Goal: Contribute content

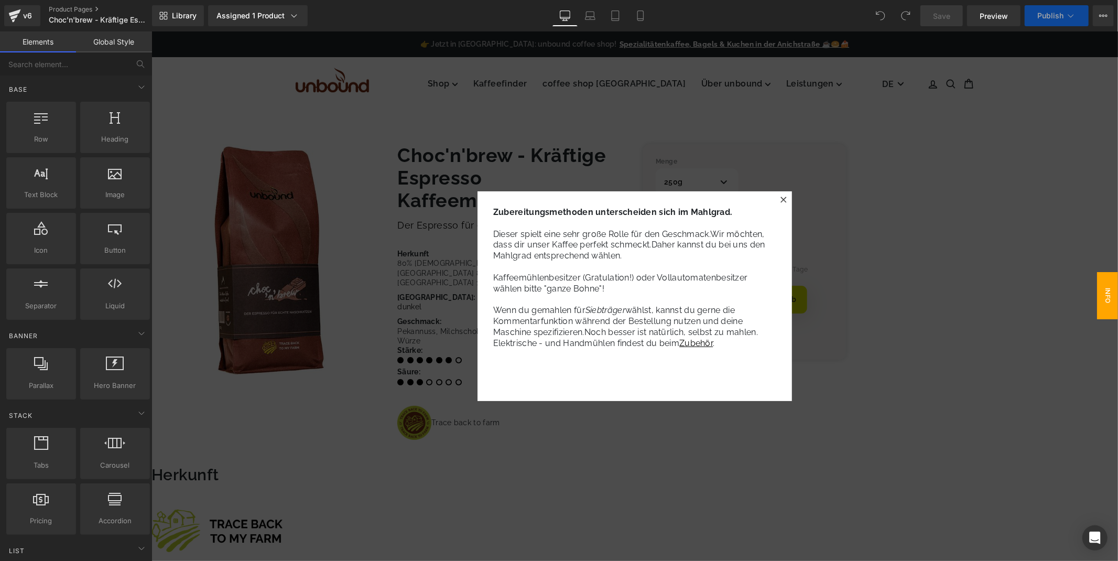
click at [780, 199] on icon at bounding box center [783, 199] width 6 height 6
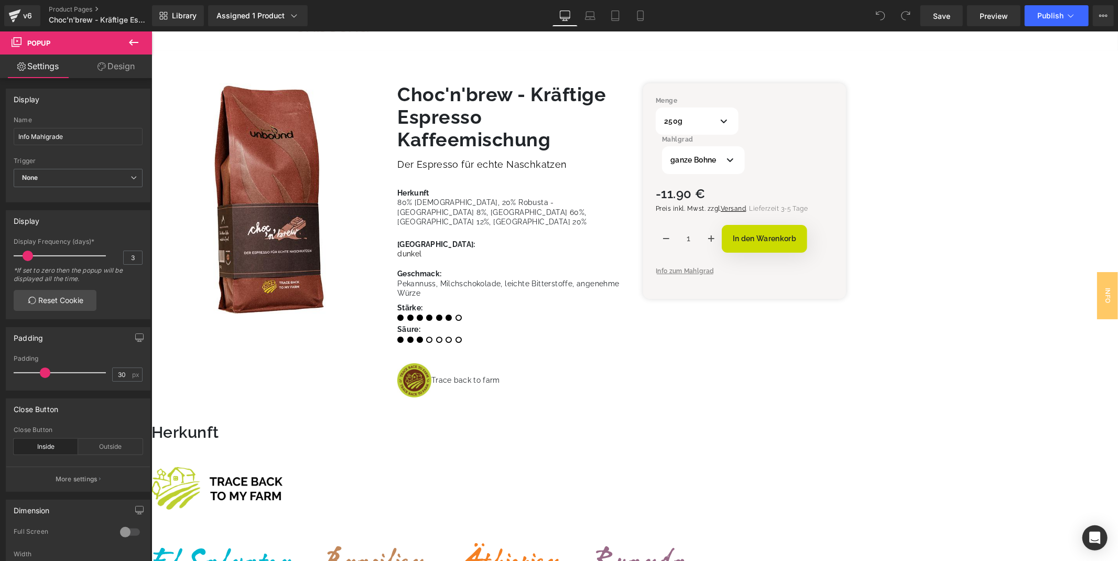
scroll to position [58, 0]
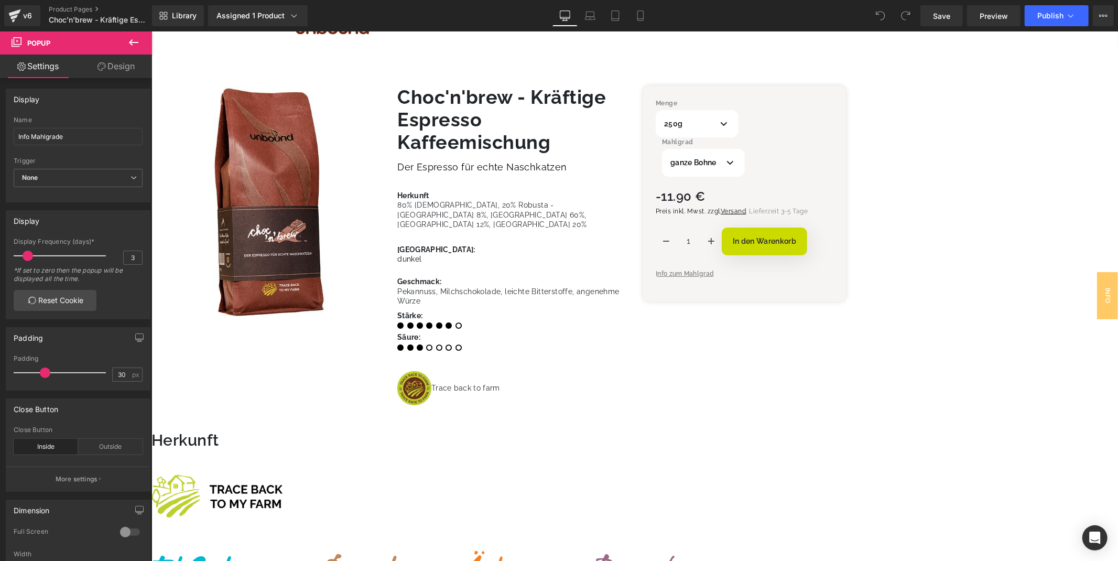
click at [586, 221] on span "80% Arabica, 20% Robusta - Panama 8%, Brasilien 60%, Äthiopien 12%, Ruanda 20%" at bounding box center [492, 213] width 190 height 27
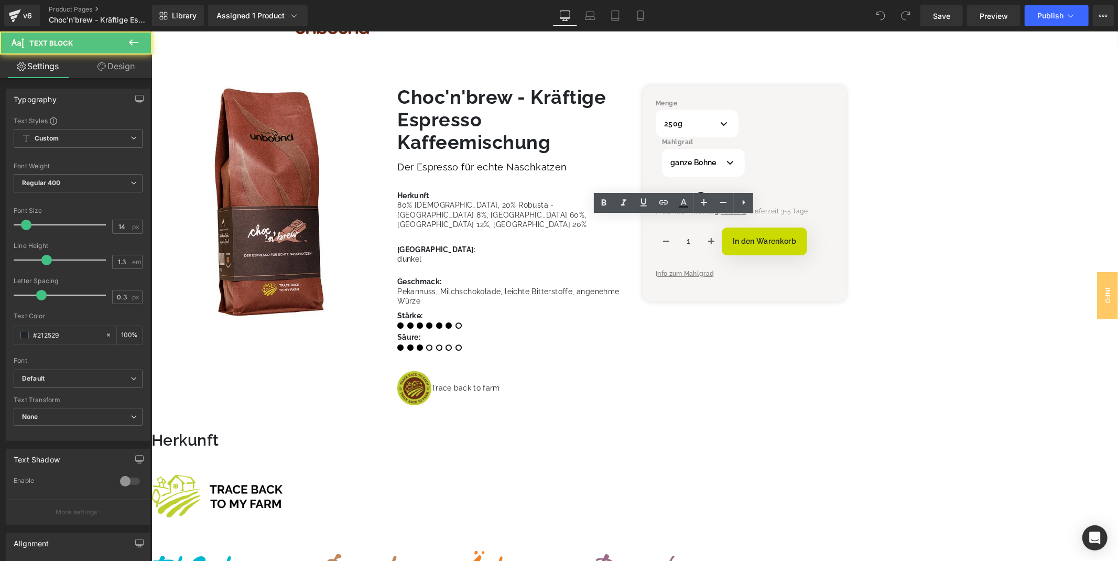
click at [586, 223] on span "80% Arabica, 20% Robusta - Panama 8%, Brasilien 60%, Äthiopien 12%, Ruanda 20%" at bounding box center [492, 213] width 190 height 27
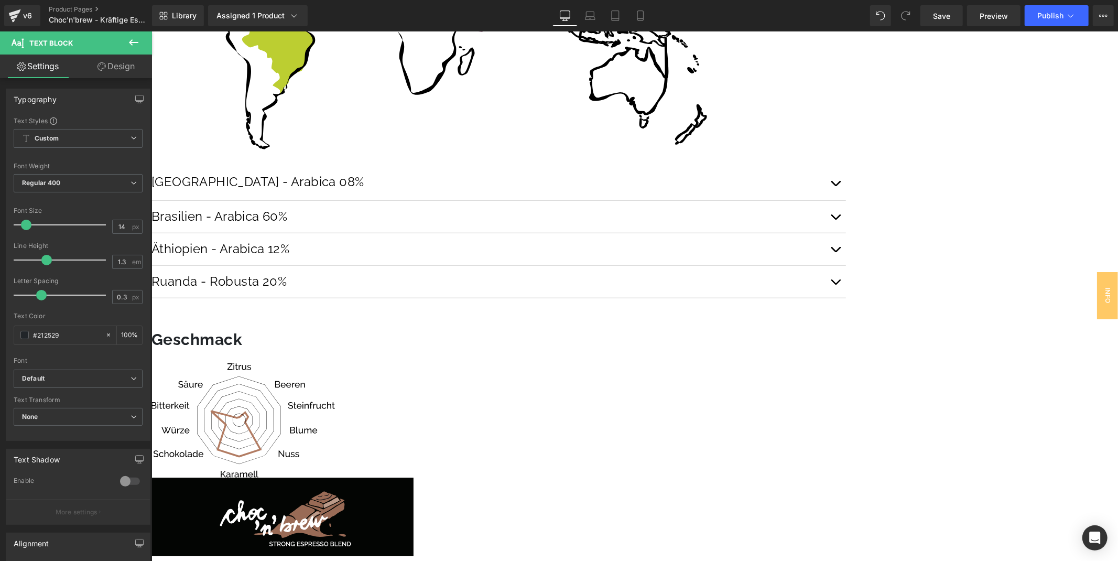
scroll to position [698, 0]
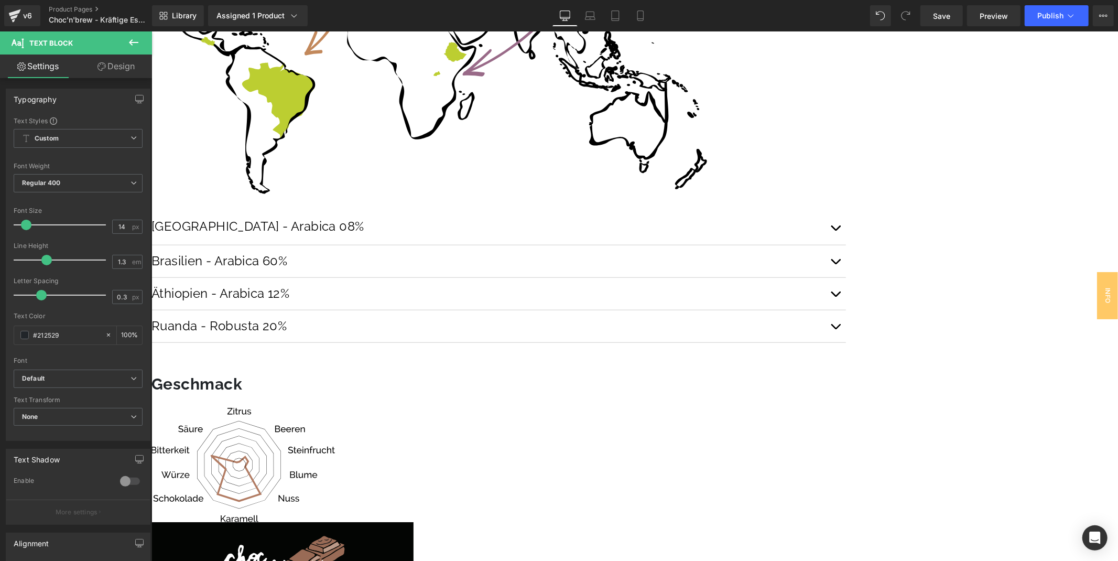
click at [835, 230] on span "button" at bounding box center [835, 230] width 0 height 0
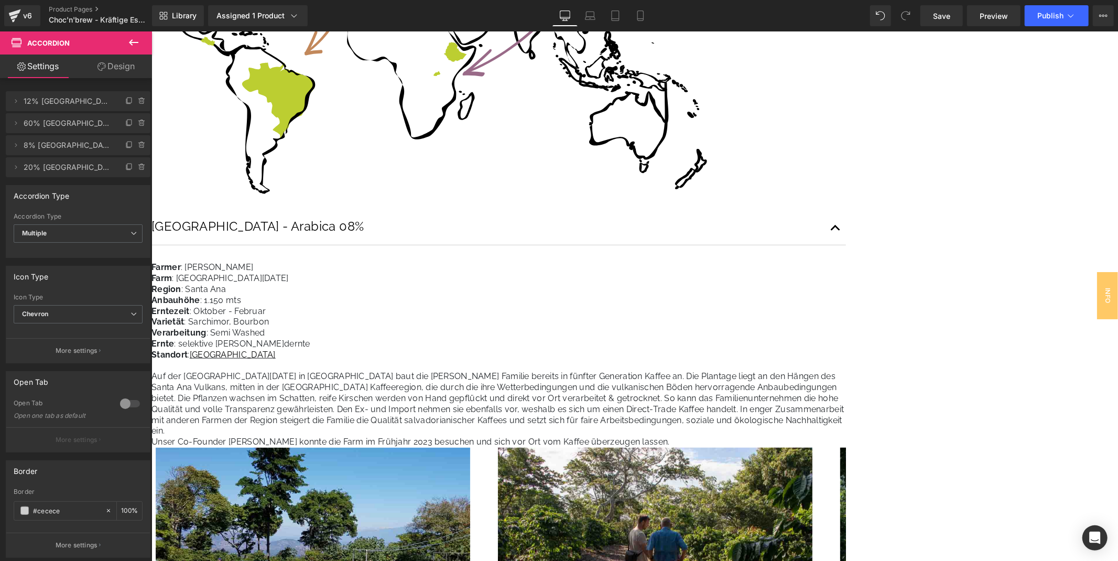
click at [845, 210] on button "button" at bounding box center [834, 227] width 21 height 35
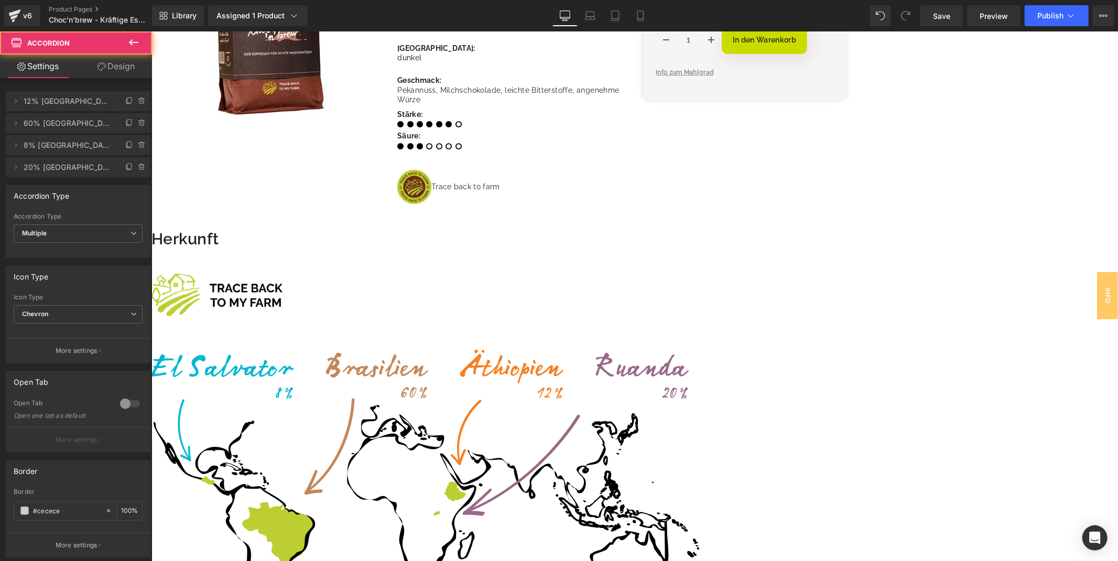
scroll to position [0, 0]
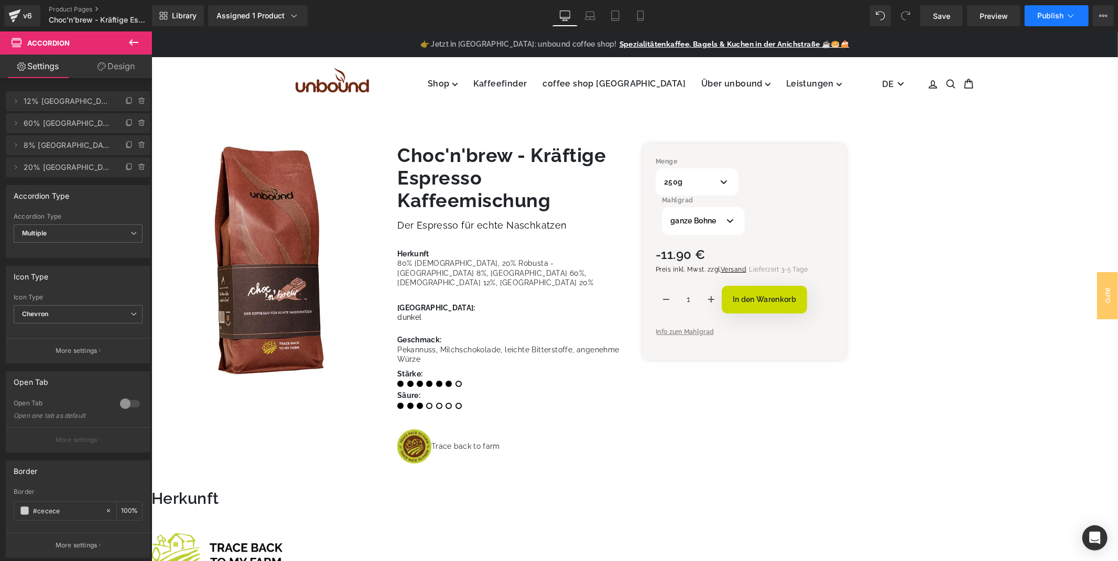
click at [1044, 16] on span "Publish" at bounding box center [1050, 16] width 26 height 8
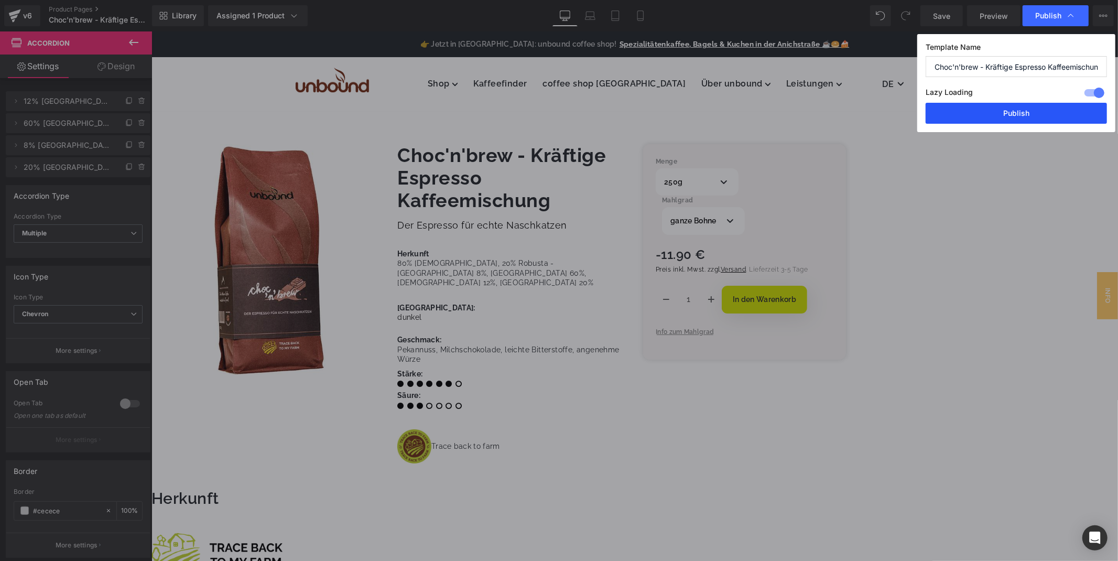
click at [989, 109] on button "Publish" at bounding box center [1015, 113] width 181 height 21
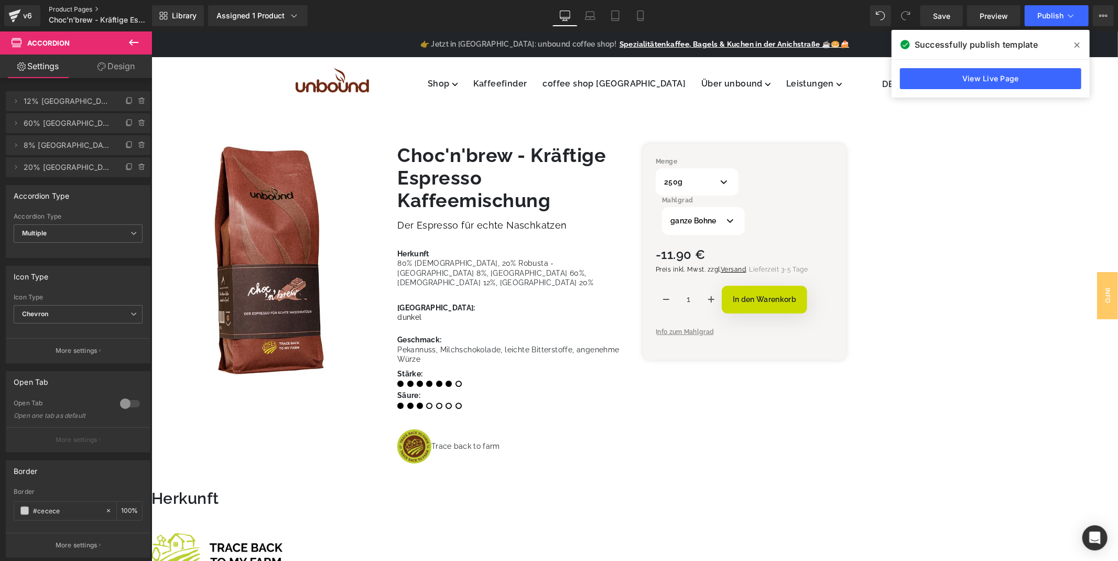
click at [70, 9] on link "Product Pages" at bounding box center [109, 9] width 121 height 8
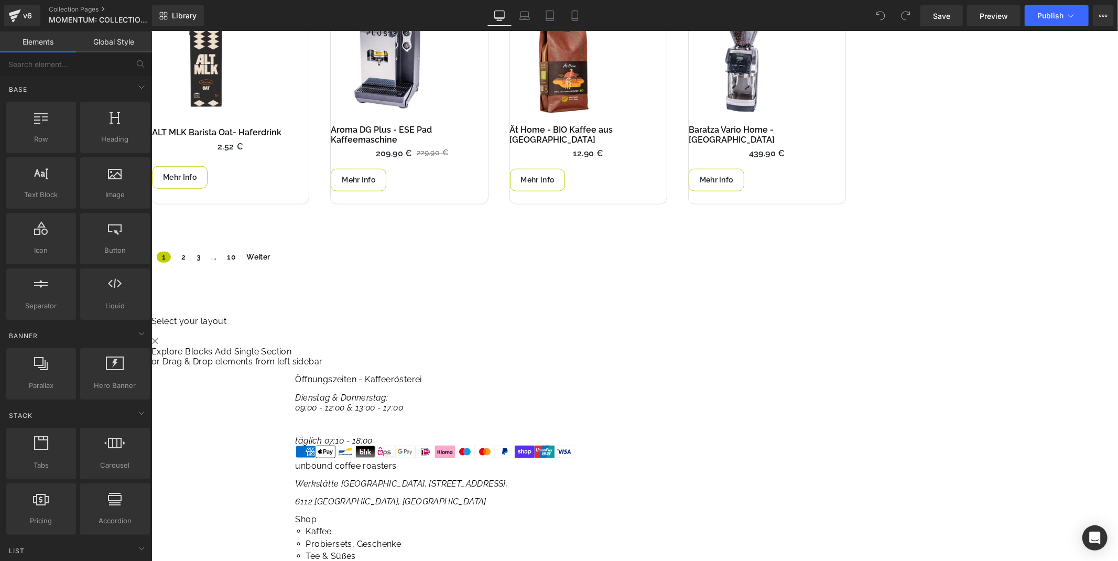
scroll to position [873, 0]
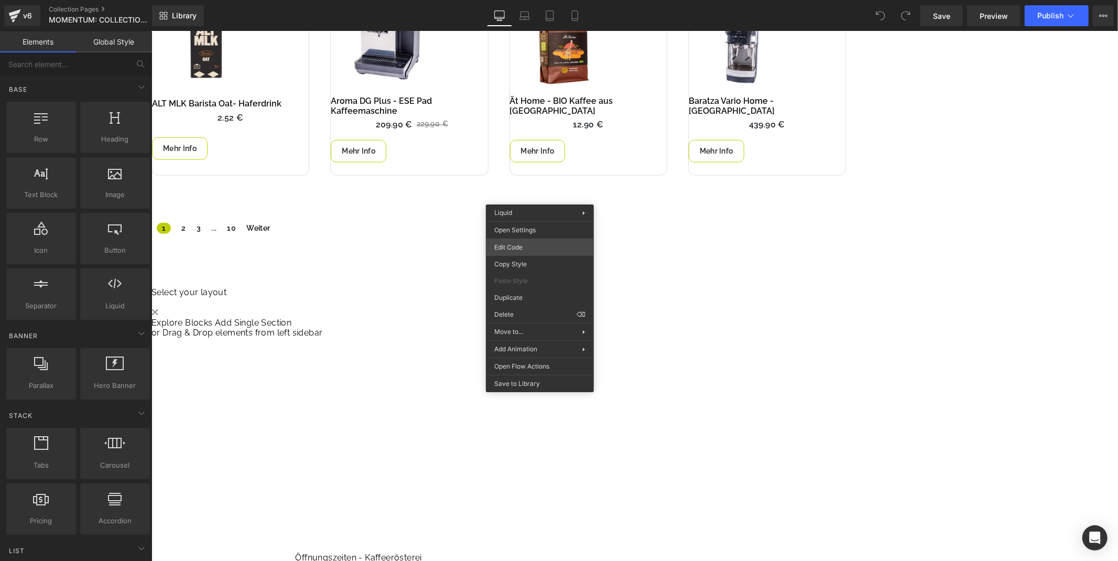
click at [526, 0] on div "You are previewing how the will restyle your page. You can not edit Elements in…" at bounding box center [559, 0] width 1118 height 0
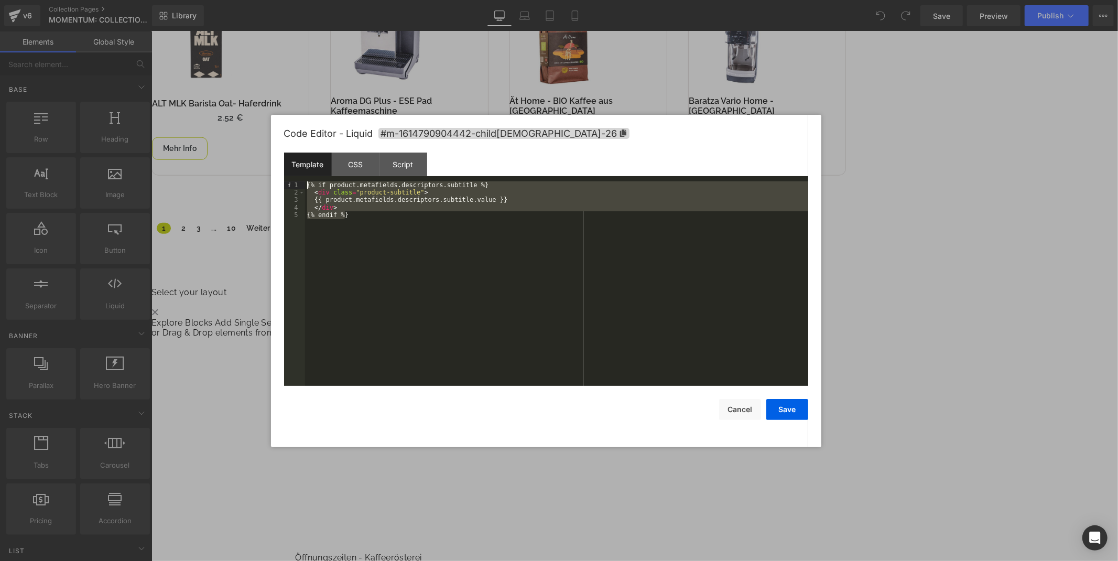
drag, startPoint x: 349, startPoint y: 225, endPoint x: 300, endPoint y: 180, distance: 66.4
click at [297, 178] on div "Template CSS Script Data 1 2 3 4 5 {% if product.metafields.descriptors.subtitl…" at bounding box center [546, 268] width 524 height 233
click at [685, 281] on div "{% if product.metafields.descriptors.subtitle %} < div class = "product-subtitl…" at bounding box center [556, 283] width 503 height 204
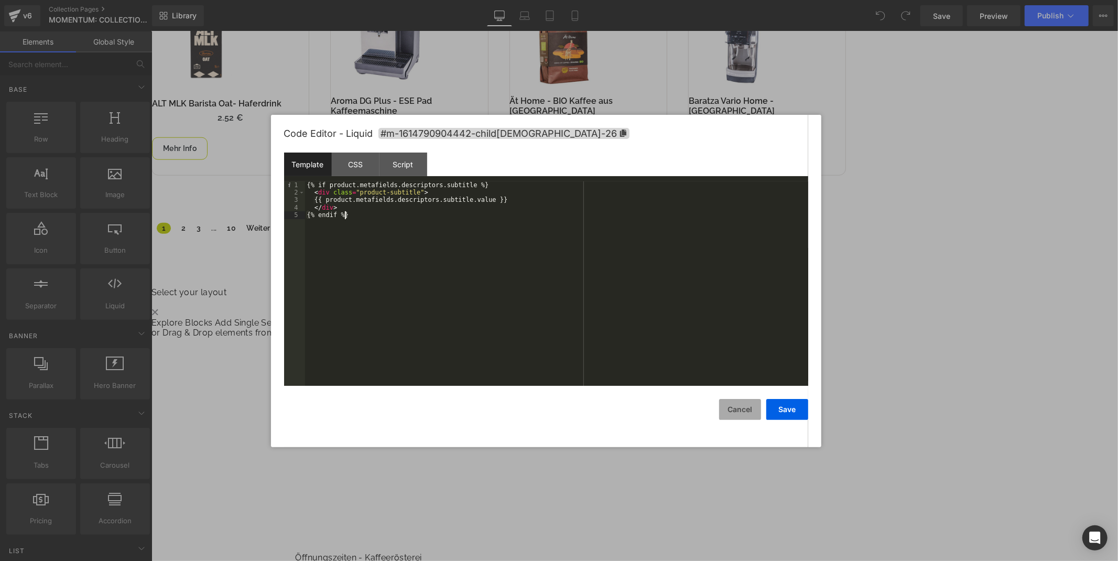
click at [751, 405] on button "Cancel" at bounding box center [740, 409] width 42 height 21
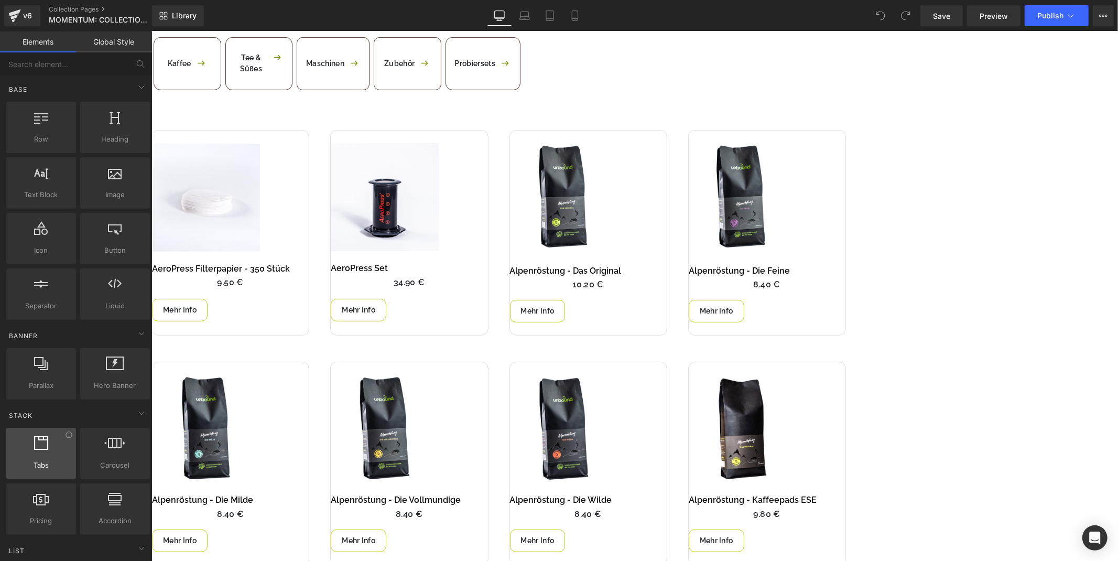
scroll to position [233, 0]
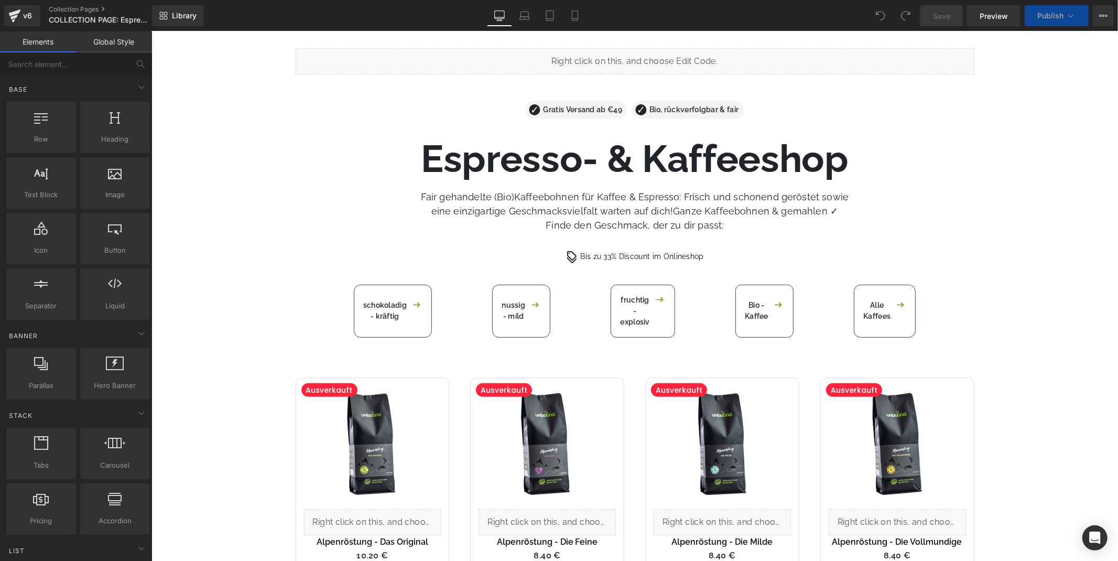
scroll to position [349, 0]
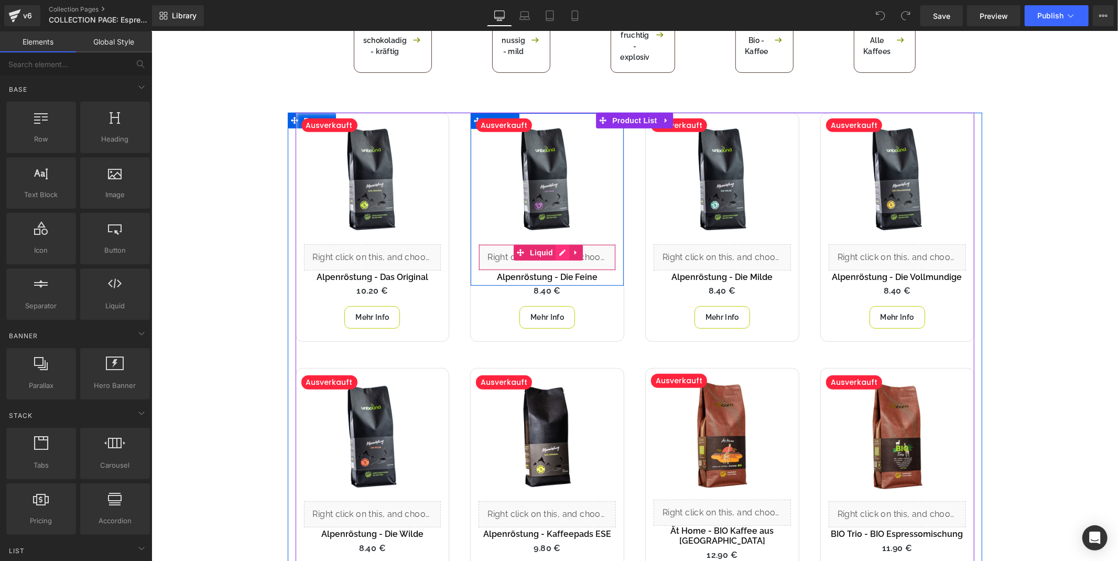
click at [557, 251] on div "Liquid" at bounding box center [546, 257] width 137 height 26
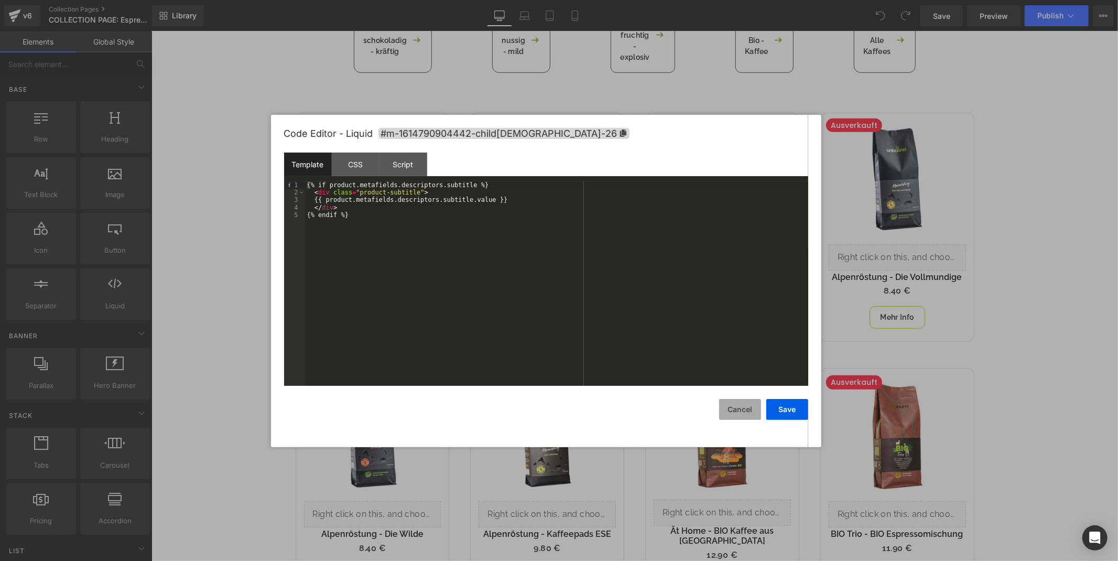
drag, startPoint x: 746, startPoint y: 406, endPoint x: 540, endPoint y: 387, distance: 206.8
click at [746, 406] on button "Cancel" at bounding box center [740, 409] width 42 height 21
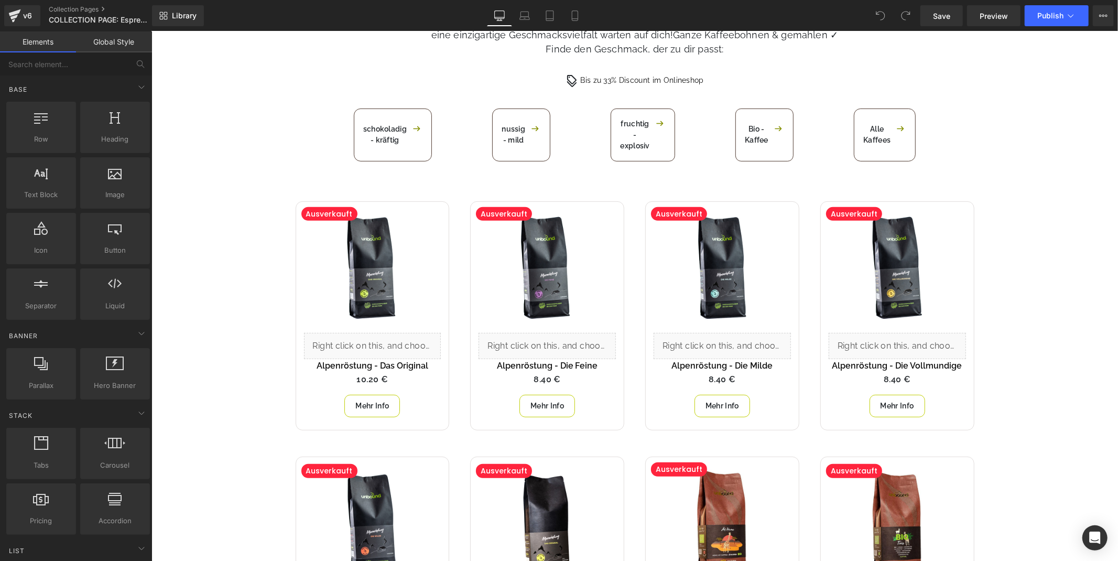
scroll to position [291, 0]
